Goal: Use online tool/utility

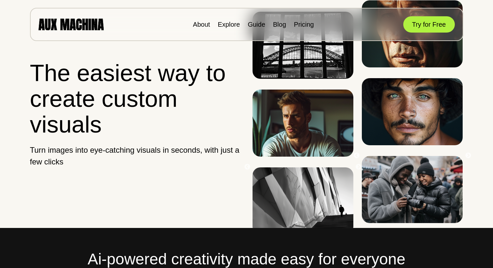
scroll to position [0, 0]
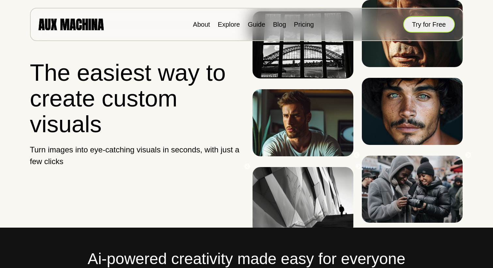
click at [416, 21] on button "Try for Free" at bounding box center [429, 24] width 52 height 16
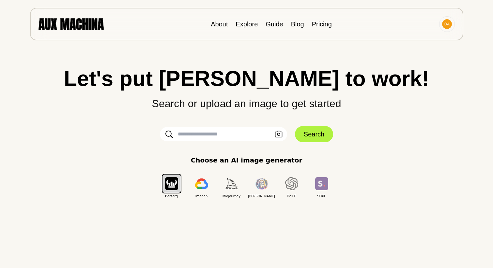
click at [215, 139] on input "text" at bounding box center [223, 134] width 127 height 14
click at [275, 137] on icon "button" at bounding box center [279, 134] width 8 height 7
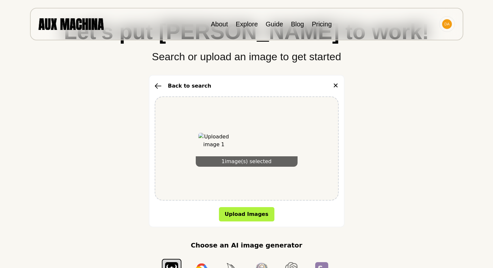
scroll to position [49, 0]
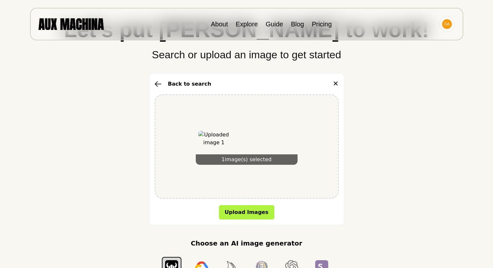
click at [220, 148] on img at bounding box center [213, 146] width 31 height 31
click at [160, 84] on icon "button" at bounding box center [158, 84] width 7 height 6
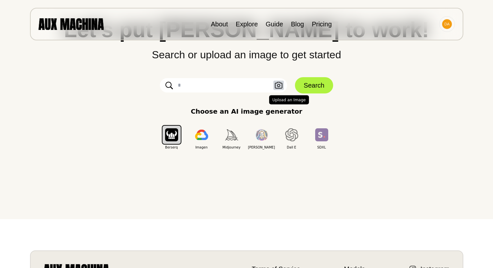
click at [277, 88] on icon "button" at bounding box center [279, 85] width 8 height 7
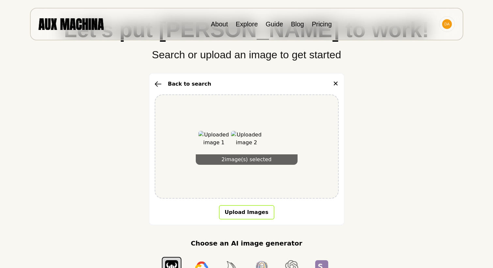
click at [243, 210] on button "Upload Images" at bounding box center [246, 212] width 55 height 14
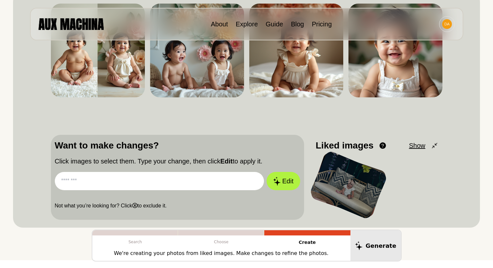
scroll to position [96, 0]
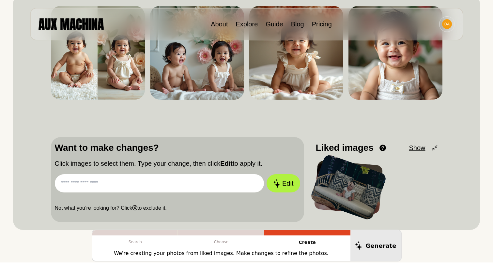
click at [118, 187] on input "text" at bounding box center [159, 183] width 209 height 18
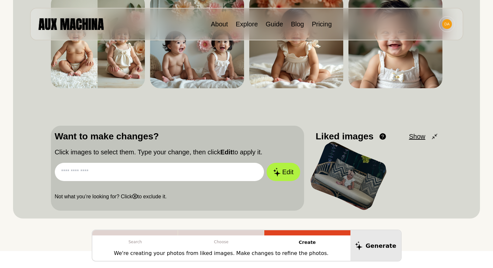
scroll to position [104, 0]
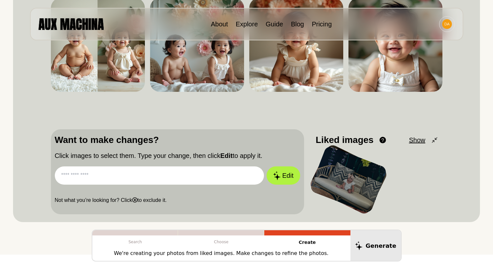
click at [141, 182] on input "text" at bounding box center [159, 176] width 209 height 18
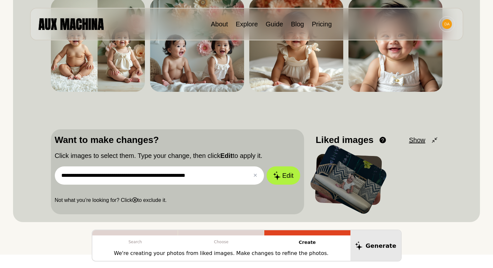
type input "**********"
click at [266, 167] on button "Edit" at bounding box center [282, 176] width 33 height 18
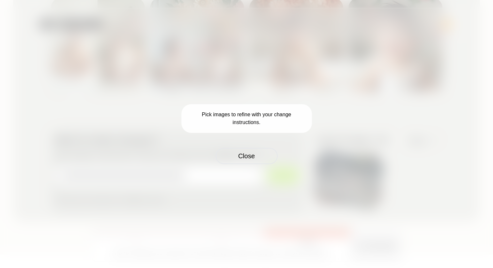
click at [245, 159] on button "Close" at bounding box center [247, 156] width 62 height 16
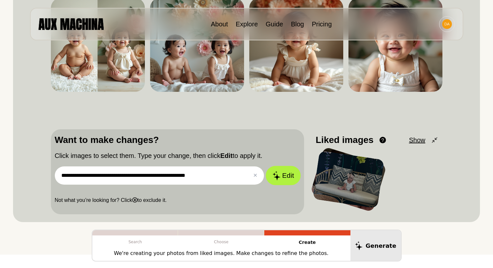
click at [278, 177] on icon at bounding box center [277, 175] width 8 height 9
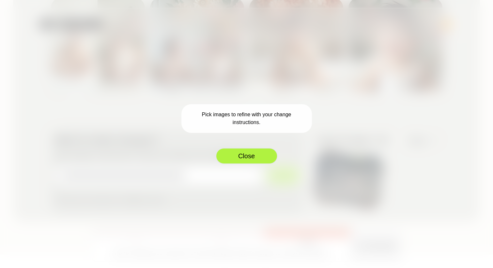
click at [254, 158] on button "Close" at bounding box center [247, 156] width 62 height 16
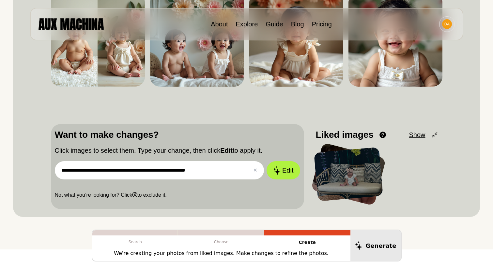
scroll to position [109, 0]
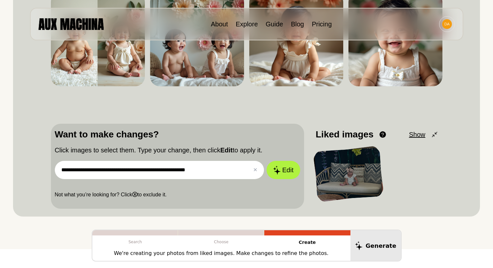
click at [338, 179] on div at bounding box center [348, 174] width 68 height 53
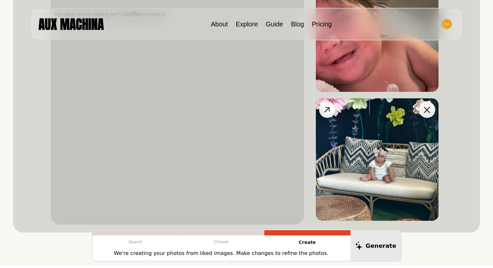
click at [360, 161] on img at bounding box center [377, 159] width 123 height 123
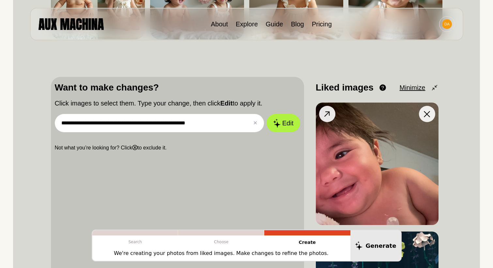
click at [328, 153] on img at bounding box center [377, 164] width 123 height 123
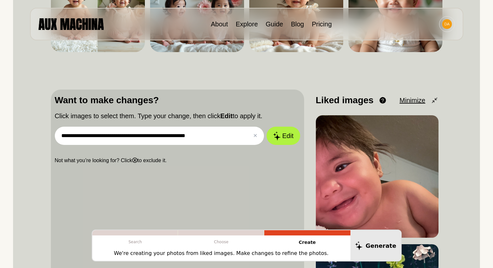
scroll to position [154, 0]
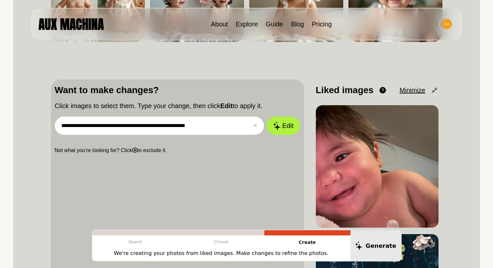
drag, startPoint x: 213, startPoint y: 127, endPoint x: 59, endPoint y: 127, distance: 153.6
click at [57, 127] on input "**********" at bounding box center [159, 126] width 209 height 18
click at [224, 237] on p "Choose" at bounding box center [221, 242] width 86 height 13
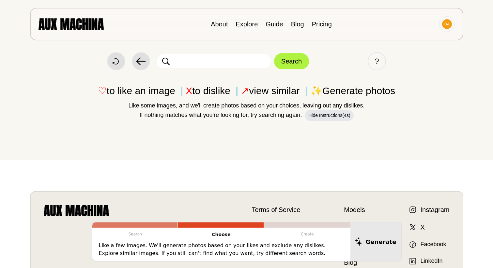
scroll to position [0, 0]
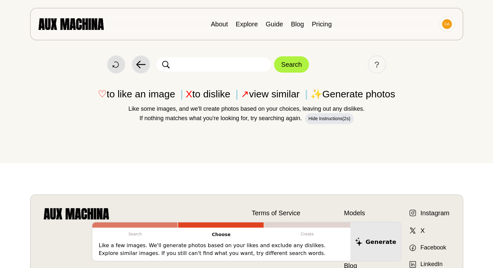
click at [210, 64] on input "text" at bounding box center [214, 64] width 114 height 14
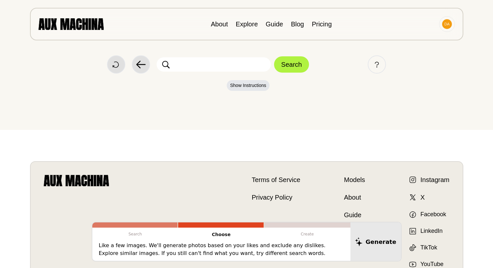
paste input "**********"
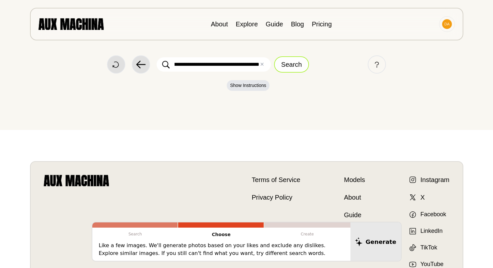
type input "**********"
click at [285, 69] on button "Search" at bounding box center [291, 64] width 35 height 16
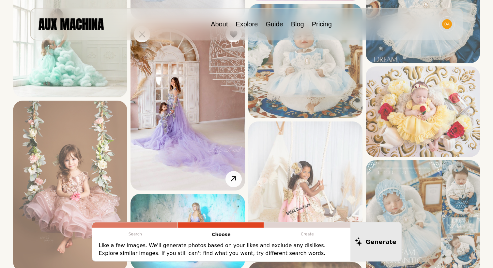
scroll to position [256, 0]
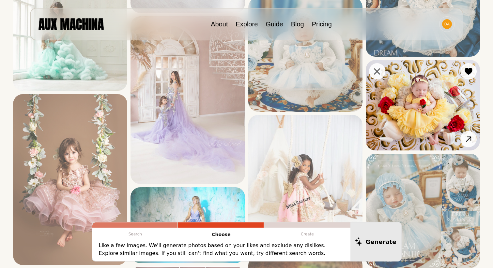
click at [415, 109] on img at bounding box center [423, 105] width 114 height 91
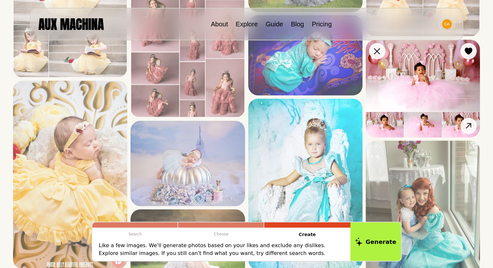
scroll to position [572, 0]
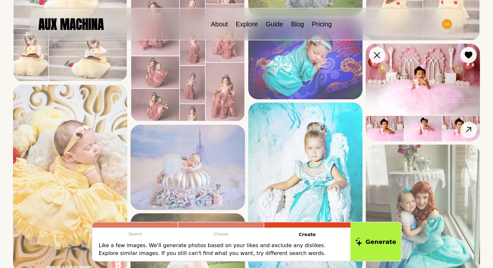
click at [439, 83] on img at bounding box center [423, 93] width 114 height 98
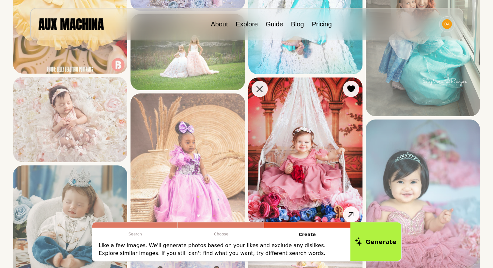
scroll to position [778, 0]
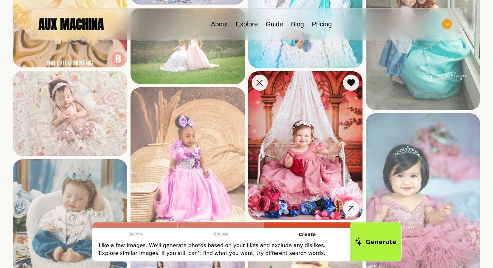
drag, startPoint x: 331, startPoint y: 159, endPoint x: 328, endPoint y: 160, distance: 3.7
click at [331, 159] on img at bounding box center [305, 145] width 114 height 149
drag, startPoint x: 392, startPoint y: 160, endPoint x: 332, endPoint y: 165, distance: 60.2
click at [392, 161] on img at bounding box center [423, 198] width 114 height 171
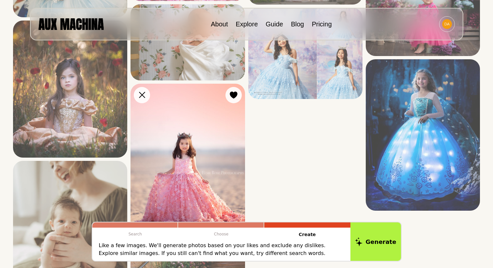
scroll to position [1404, 0]
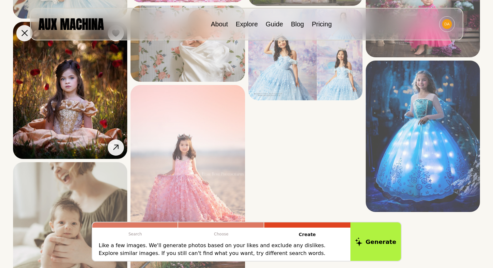
click at [97, 132] on img at bounding box center [70, 90] width 114 height 137
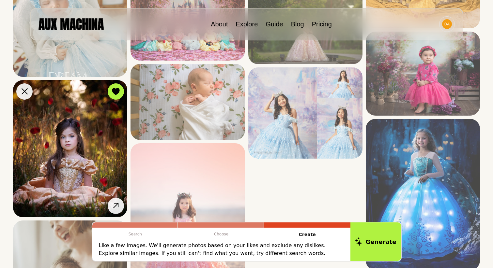
scroll to position [1339, 0]
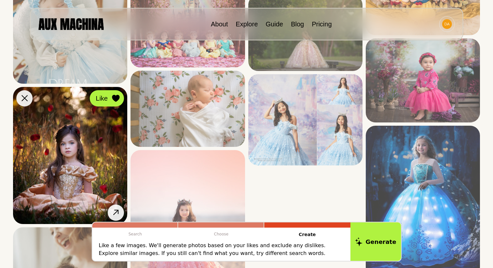
click at [117, 102] on icon at bounding box center [116, 98] width 8 height 7
click at [117, 102] on div at bounding box center [116, 99] width 10 height 10
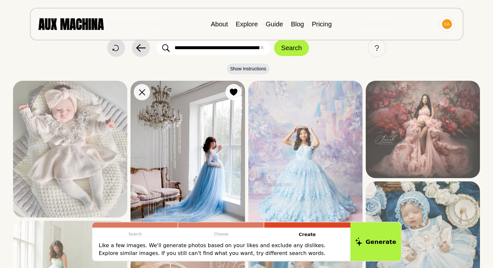
scroll to position [0, 0]
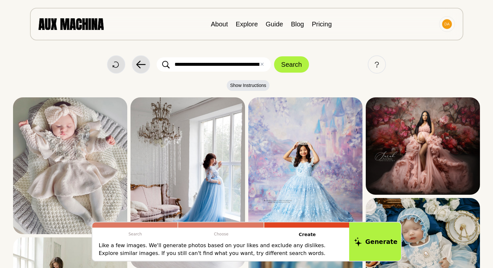
click at [374, 247] on button "Generate" at bounding box center [375, 242] width 53 height 40
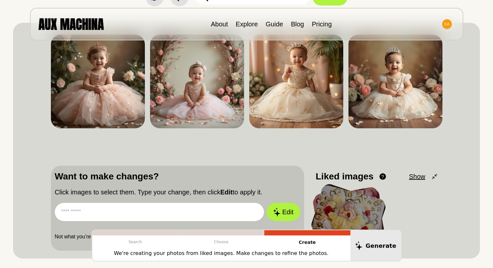
scroll to position [66, 0]
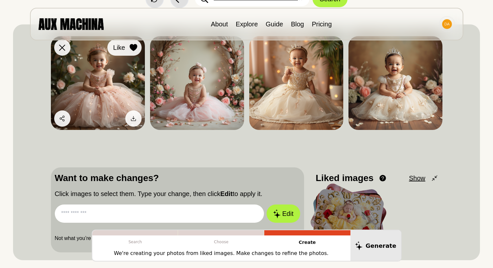
click at [129, 53] on button "Like" at bounding box center [124, 47] width 34 height 16
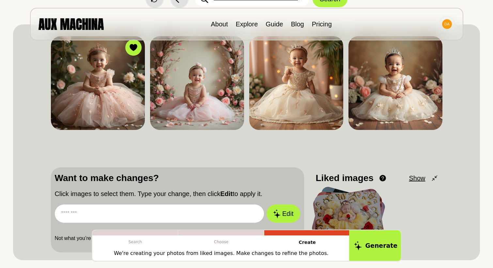
click at [379, 243] on button "Generate" at bounding box center [375, 246] width 53 height 32
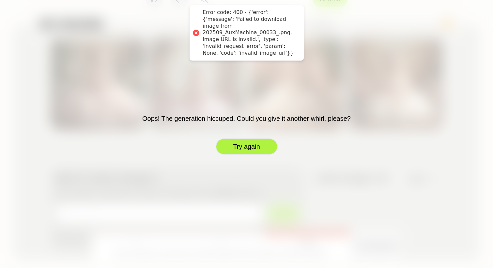
click at [244, 150] on button "Try again" at bounding box center [247, 147] width 62 height 16
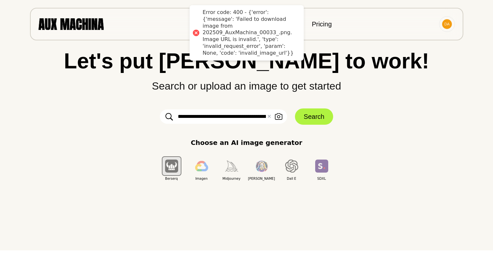
scroll to position [0, 0]
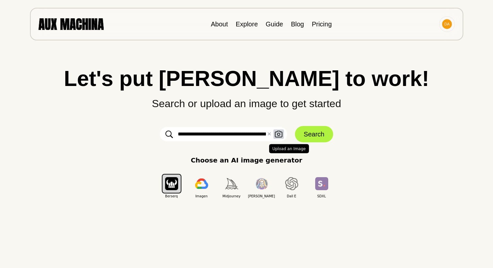
click at [277, 136] on icon "button" at bounding box center [279, 134] width 8 height 7
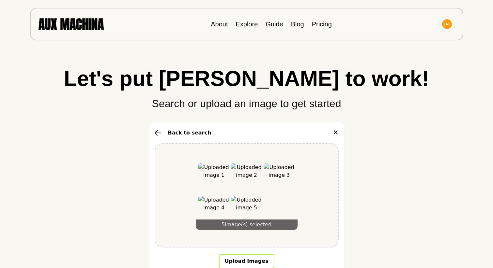
click at [241, 261] on button "Upload Images" at bounding box center [246, 261] width 55 height 14
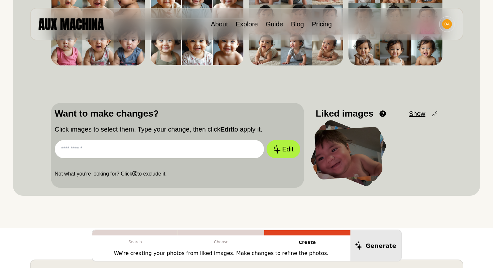
scroll to position [129, 0]
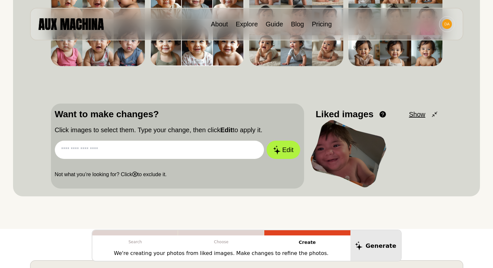
click at [108, 154] on input "text" at bounding box center [159, 150] width 209 height 18
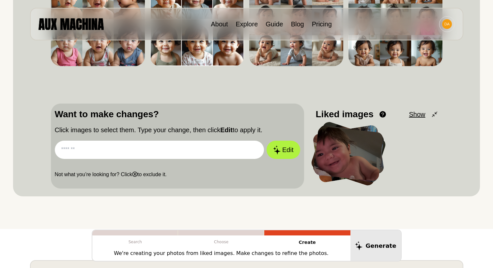
paste input "**********"
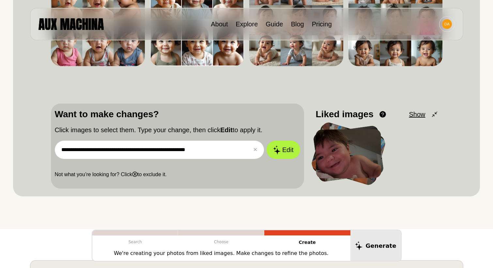
click at [266, 141] on button "Edit" at bounding box center [282, 150] width 33 height 18
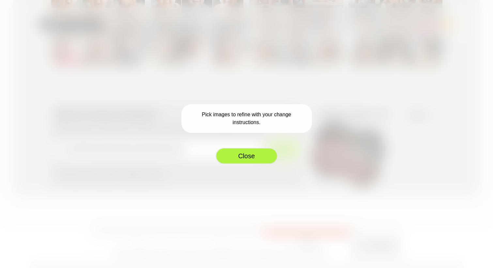
click at [249, 156] on button "Close" at bounding box center [247, 156] width 62 height 16
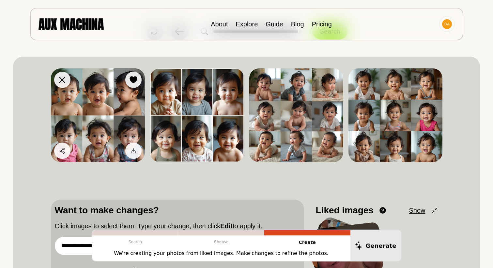
scroll to position [32, 0]
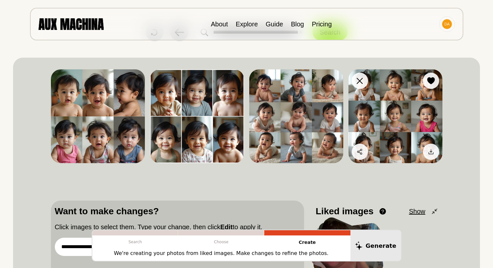
drag, startPoint x: 421, startPoint y: 100, endPoint x: 417, endPoint y: 105, distance: 6.0
click at [420, 101] on img at bounding box center [395, 116] width 94 height 94
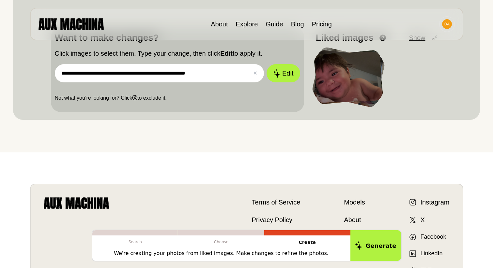
scroll to position [209, 0]
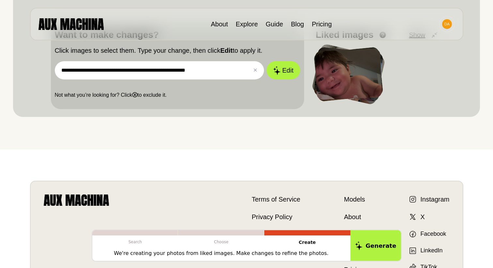
click at [226, 78] on input "**********" at bounding box center [159, 70] width 209 height 18
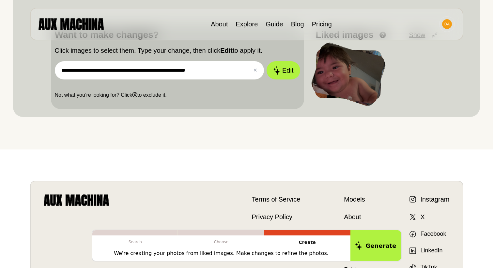
click at [266, 61] on button "Edit" at bounding box center [282, 70] width 33 height 18
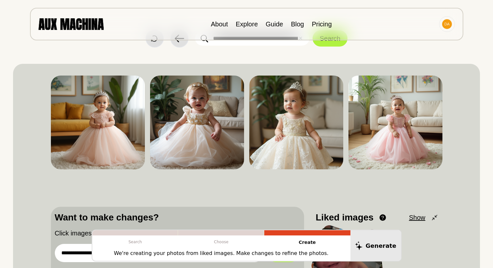
scroll to position [0, 0]
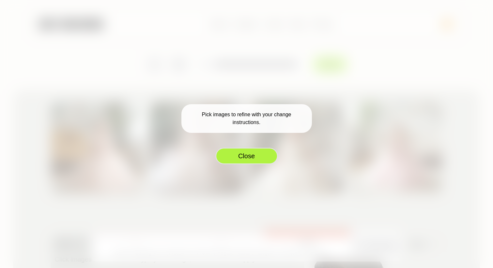
click at [244, 161] on button "Close" at bounding box center [247, 156] width 62 height 16
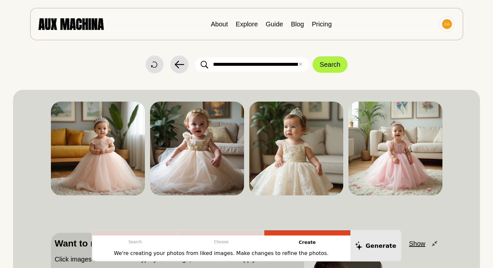
drag, startPoint x: 374, startPoint y: 129, endPoint x: 336, endPoint y: 128, distance: 38.2
click at [364, 128] on div "**********" at bounding box center [246, 208] width 391 height 220
drag, startPoint x: 205, startPoint y: 133, endPoint x: 182, endPoint y: 131, distance: 23.2
click at [197, 130] on div "**********" at bounding box center [246, 208] width 391 height 220
click at [173, 122] on div "**********" at bounding box center [246, 208] width 391 height 220
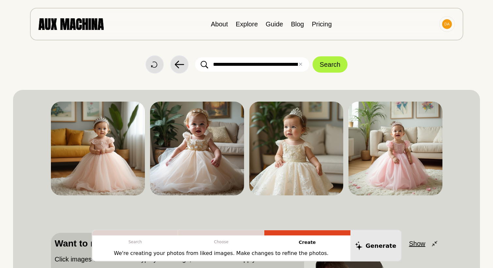
drag, startPoint x: 204, startPoint y: 123, endPoint x: 317, endPoint y: 122, distance: 112.2
click at [219, 123] on div "**********" at bounding box center [246, 208] width 391 height 220
drag, startPoint x: 317, startPoint y: 122, endPoint x: 336, endPoint y: 126, distance: 19.3
click at [325, 125] on div "**********" at bounding box center [246, 208] width 391 height 220
click at [420, 239] on span "Show" at bounding box center [417, 244] width 16 height 10
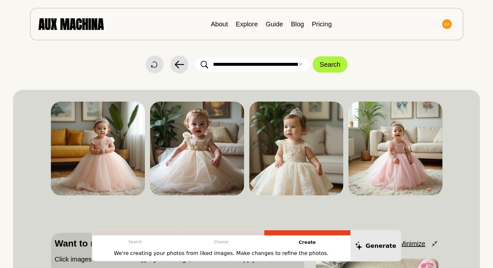
click at [420, 239] on span "Minimize" at bounding box center [413, 244] width 26 height 10
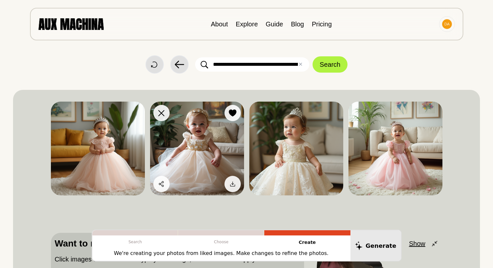
click at [228, 159] on img at bounding box center [197, 149] width 94 height 94
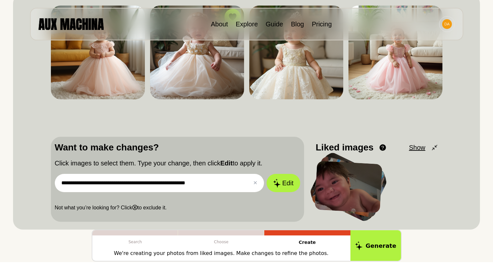
scroll to position [98, 0]
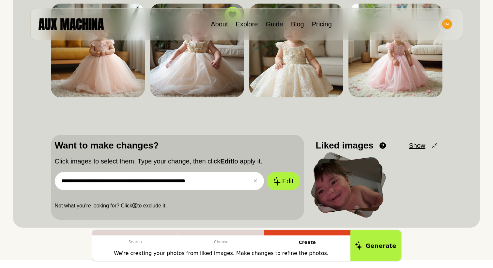
drag, startPoint x: 222, startPoint y: 183, endPoint x: 218, endPoint y: 184, distance: 4.3
click at [218, 184] on input "**********" at bounding box center [159, 181] width 209 height 18
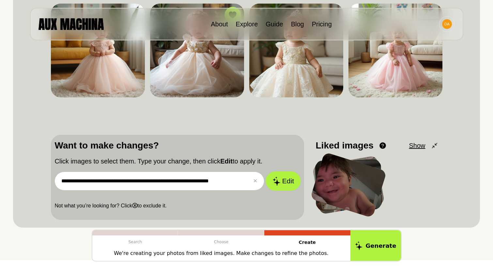
type input "**********"
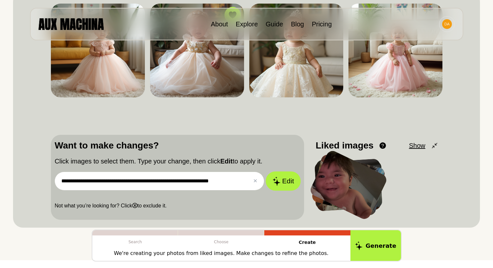
click at [278, 189] on button "Edit" at bounding box center [282, 181] width 35 height 19
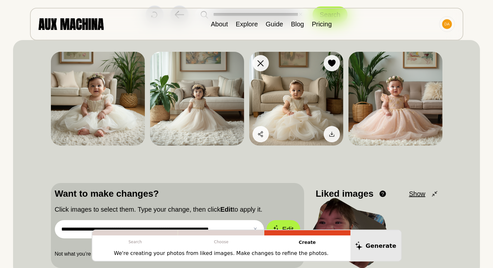
scroll to position [37, 0]
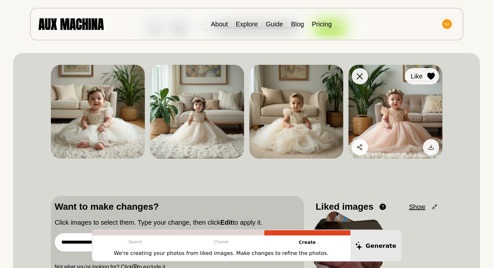
click at [429, 76] on icon at bounding box center [431, 76] width 8 height 7
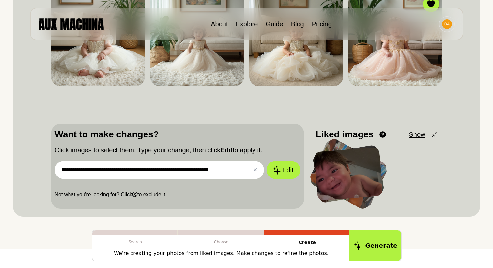
scroll to position [118, 0]
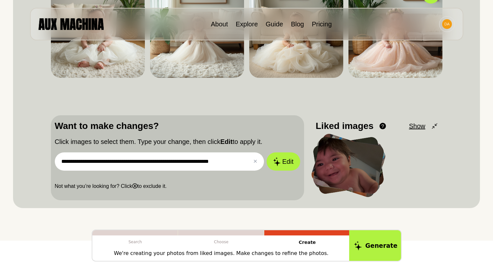
click at [381, 241] on button "Generate" at bounding box center [375, 246] width 53 height 32
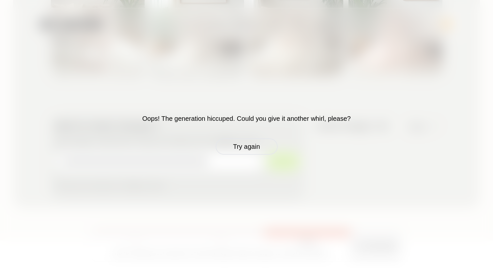
click at [258, 153] on button "Try again" at bounding box center [247, 147] width 62 height 16
